Goal: Information Seeking & Learning: Learn about a topic

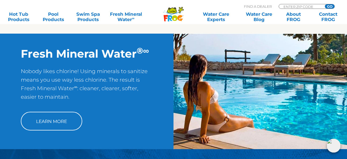
scroll to position [423, 0]
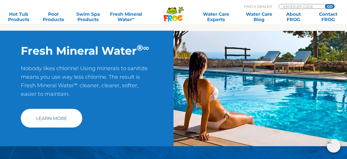
click at [53, 118] on link "Learn More" at bounding box center [51, 118] width 61 height 19
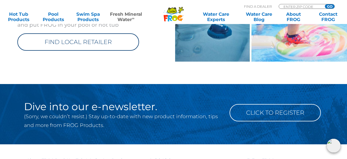
scroll to position [669, 0]
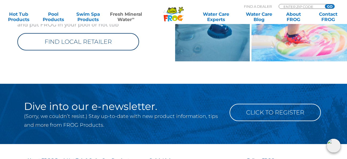
click at [89, 40] on link "FIND LOCAL RETAILER" at bounding box center [78, 41] width 122 height 17
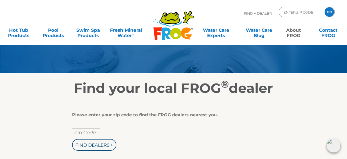
scroll to position [35, 0]
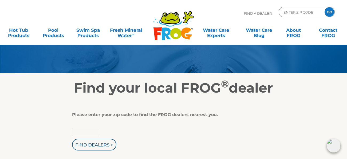
click at [84, 131] on input "text" at bounding box center [86, 132] width 28 height 8
type input "14411"
click at [78, 145] on input "Find Dealers >" at bounding box center [94, 145] width 44 height 12
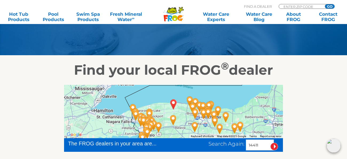
scroll to position [54, 0]
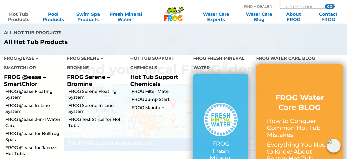
click at [16, 17] on link "Hot Tub Products" at bounding box center [18, 16] width 27 height 11
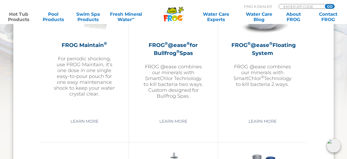
scroll to position [662, 0]
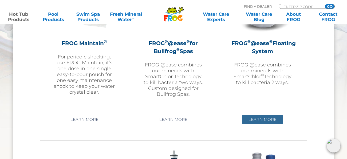
click at [271, 118] on link "Learn More" at bounding box center [263, 120] width 40 height 10
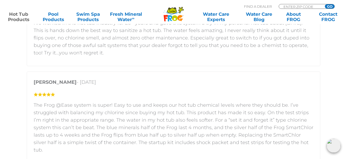
scroll to position [877, 0]
